Goal: Navigation & Orientation: Find specific page/section

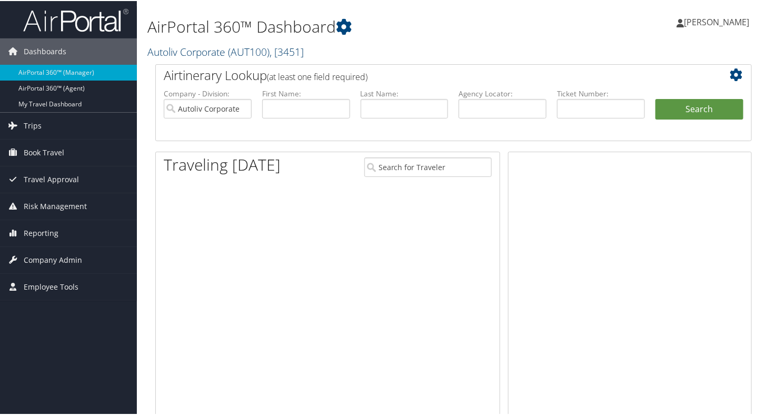
click at [192, 56] on link "Autoliv Corporate ( AUT100 ) , [ 3451 ]" at bounding box center [225, 51] width 156 height 14
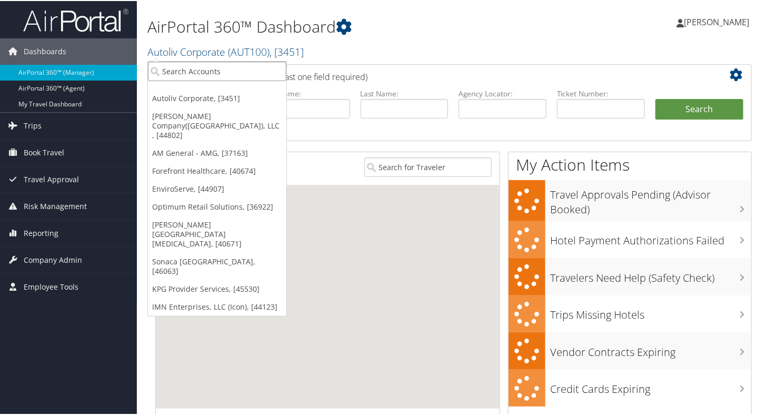
click at [194, 76] on input "search" at bounding box center [217, 70] width 139 height 19
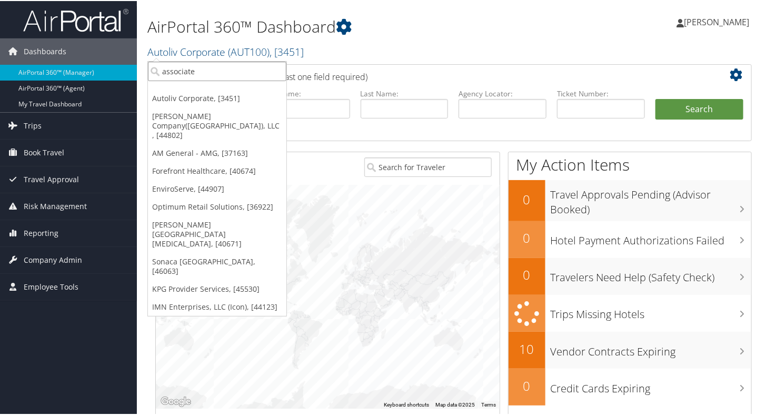
type input "associated"
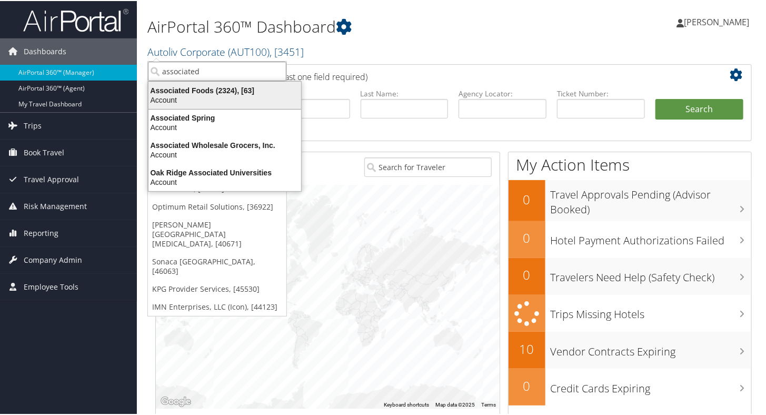
click at [206, 94] on div "Account" at bounding box center [224, 98] width 165 height 9
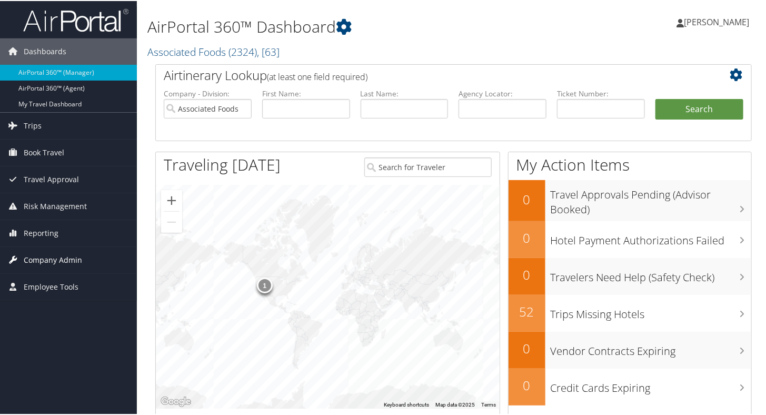
click at [38, 255] on span "Company Admin" at bounding box center [53, 259] width 58 height 26
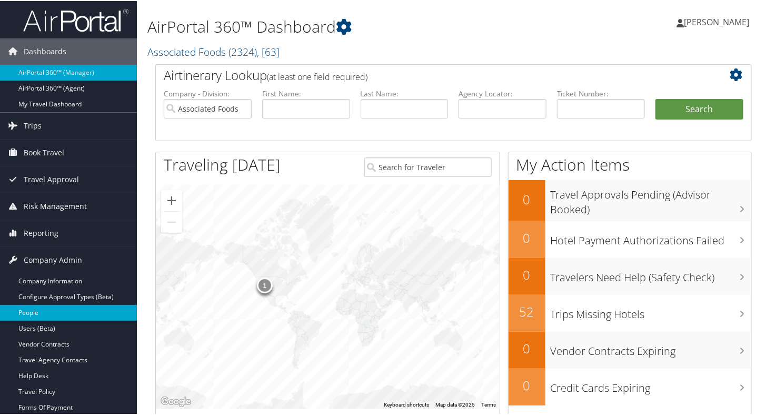
click at [52, 309] on link "People" at bounding box center [68, 312] width 137 height 16
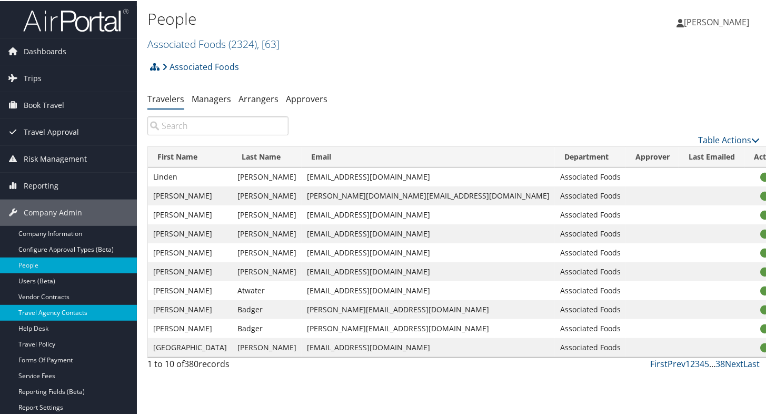
click at [71, 308] on link "Travel Agency Contacts" at bounding box center [68, 312] width 137 height 16
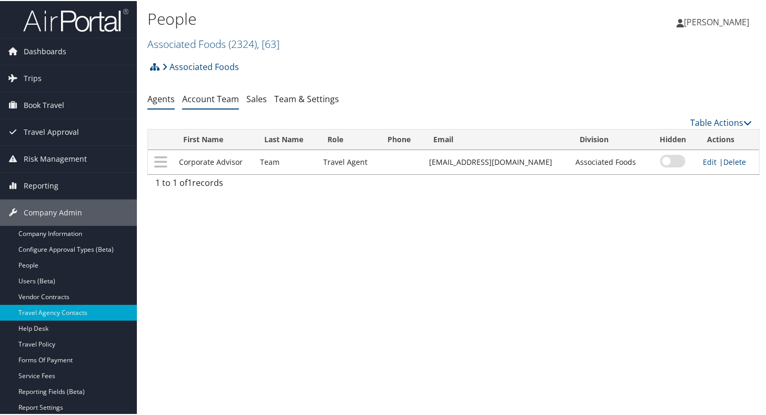
click at [208, 100] on link "Account Team" at bounding box center [210, 98] width 57 height 12
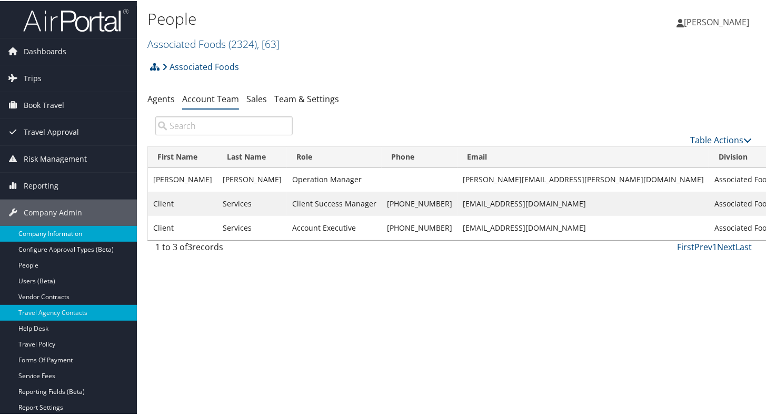
click at [66, 230] on link "Company Information" at bounding box center [68, 233] width 137 height 16
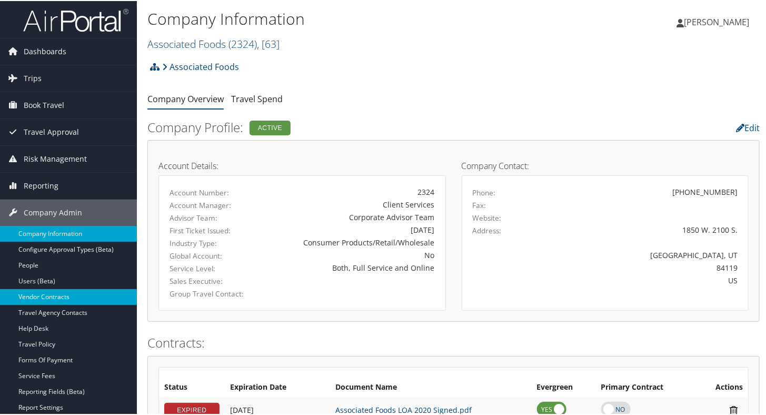
click at [62, 299] on link "Vendor Contracts" at bounding box center [68, 296] width 137 height 16
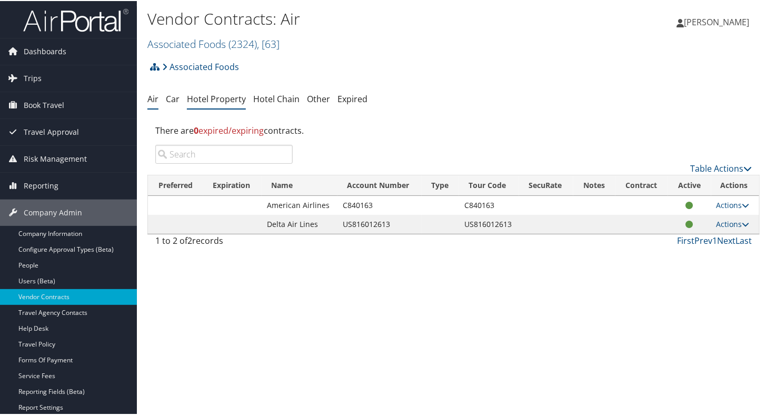
click at [235, 100] on link "Hotel Property" at bounding box center [216, 98] width 59 height 12
